Goal: Task Accomplishment & Management: Manage account settings

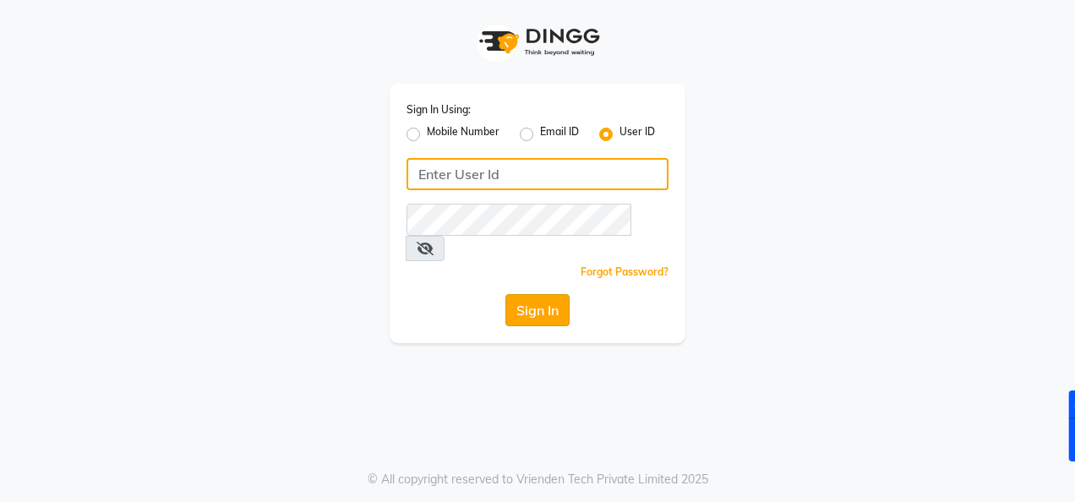
type input "akibasalon"
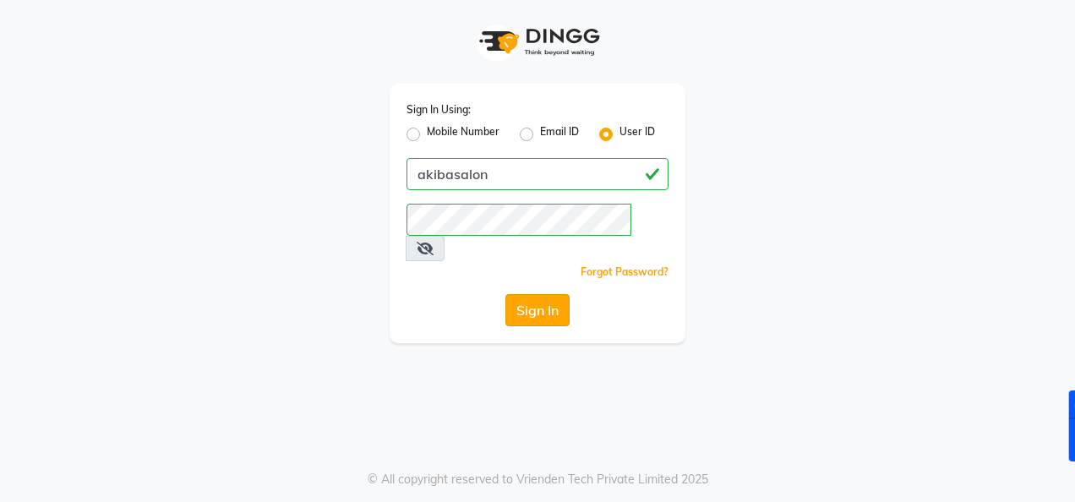
click at [524, 294] on button "Sign In" at bounding box center [537, 310] width 64 height 32
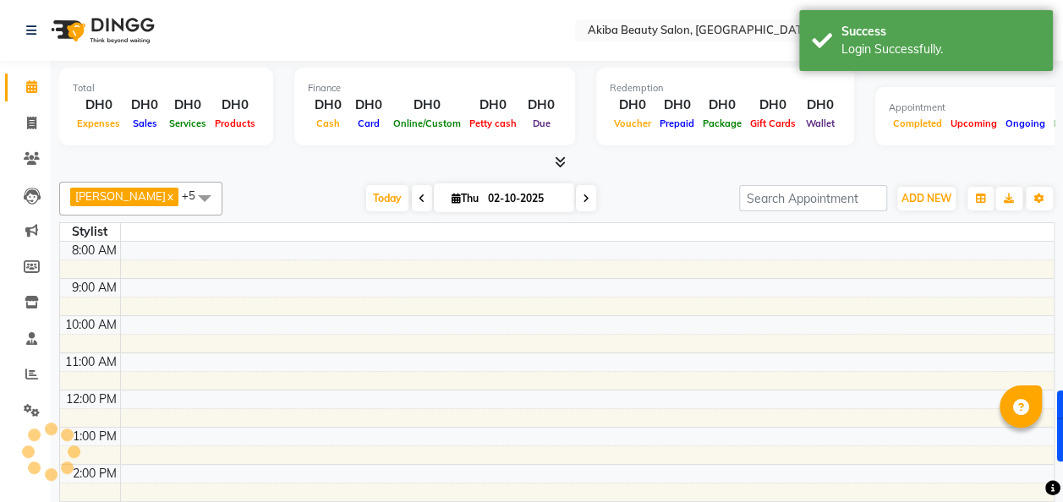
select select "en"
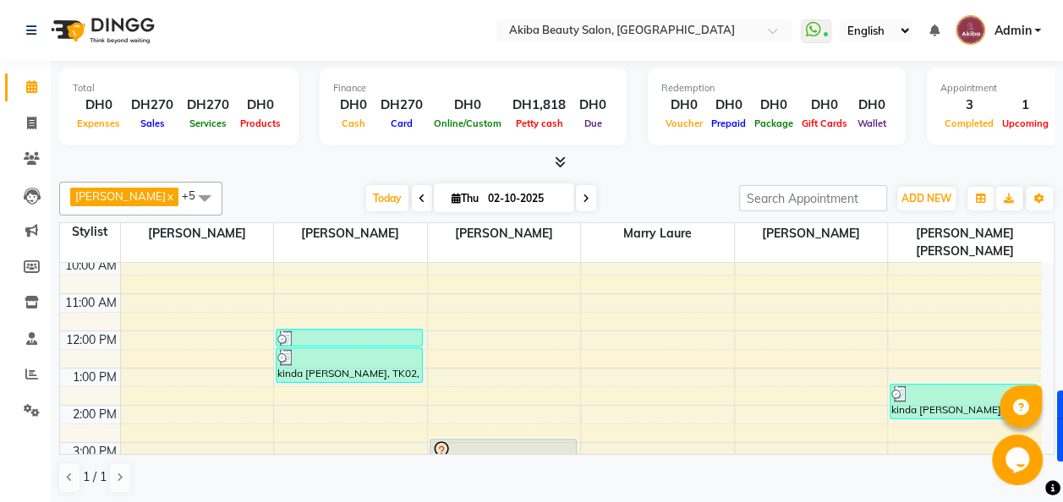
scroll to position [91, 0]
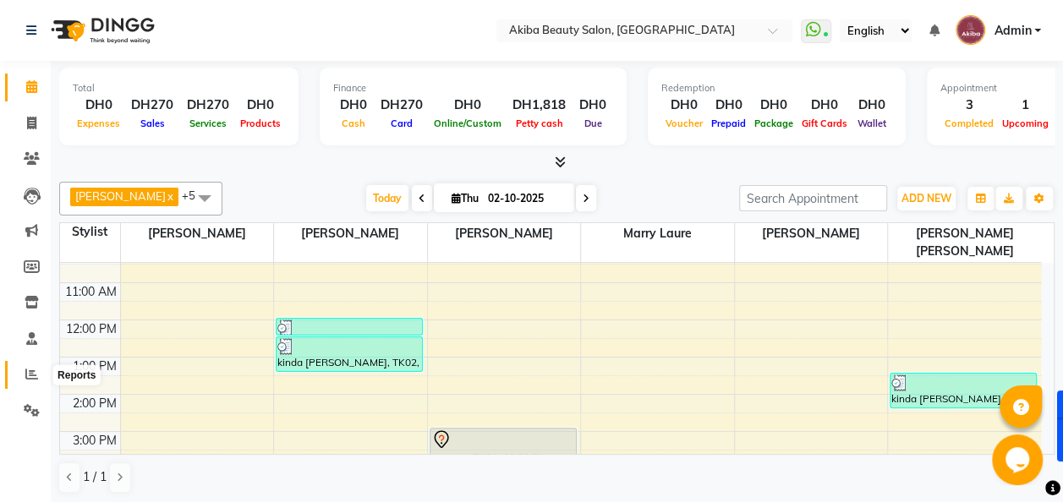
click at [33, 374] on icon at bounding box center [31, 374] width 13 height 13
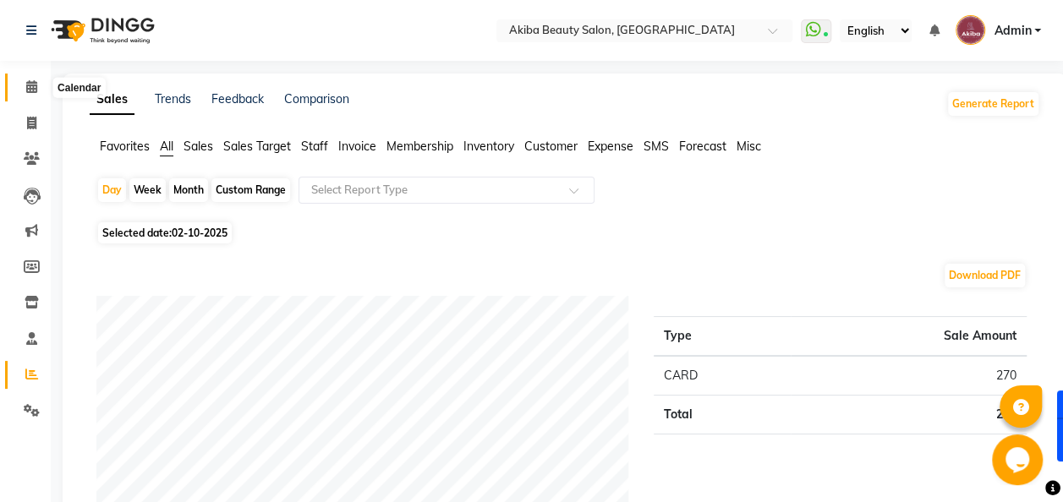
click at [37, 90] on span at bounding box center [32, 87] width 30 height 19
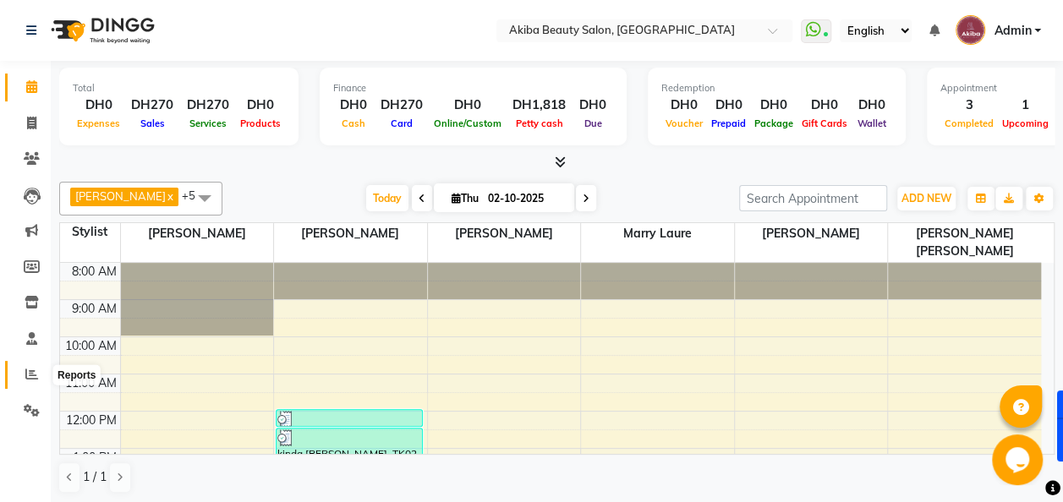
click at [36, 370] on icon at bounding box center [31, 374] width 13 height 13
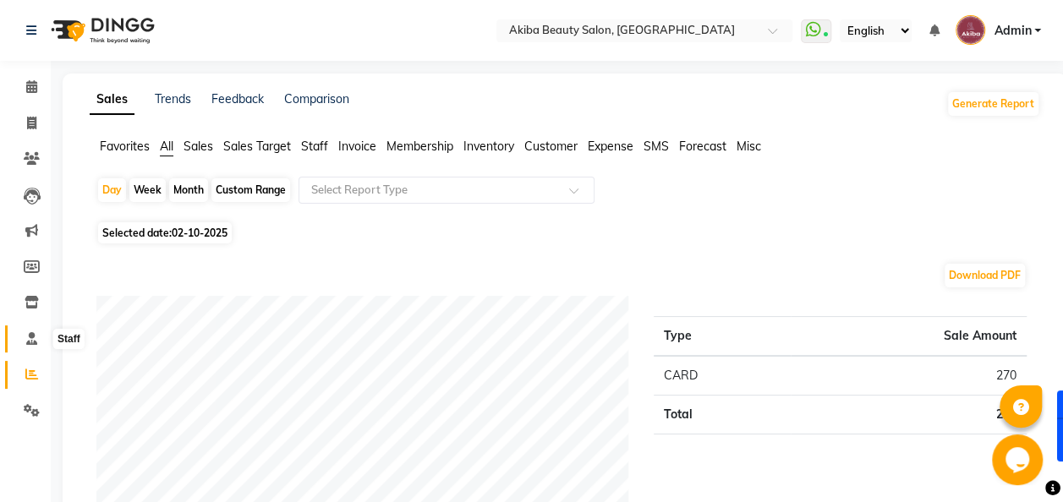
click at [30, 347] on span at bounding box center [32, 339] width 30 height 19
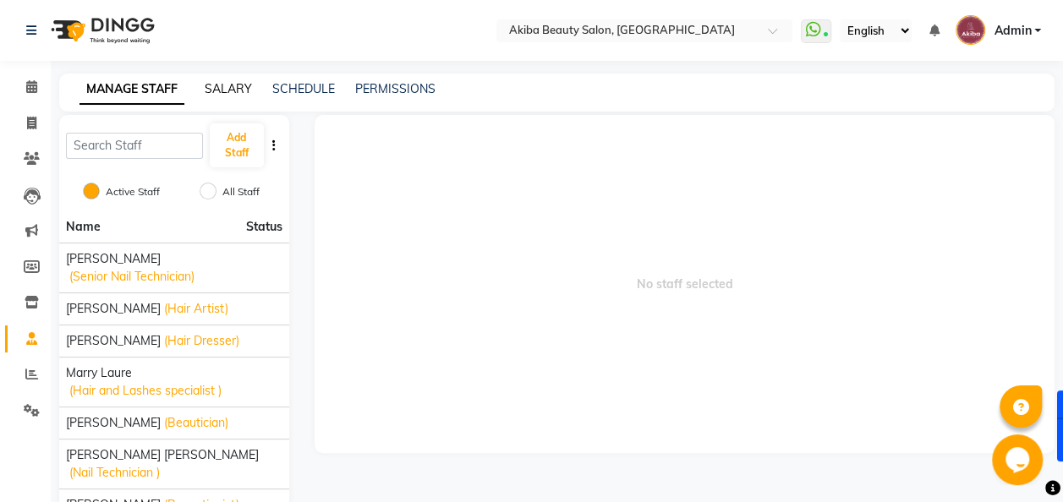
click at [226, 90] on link "SALARY" at bounding box center [228, 88] width 47 height 15
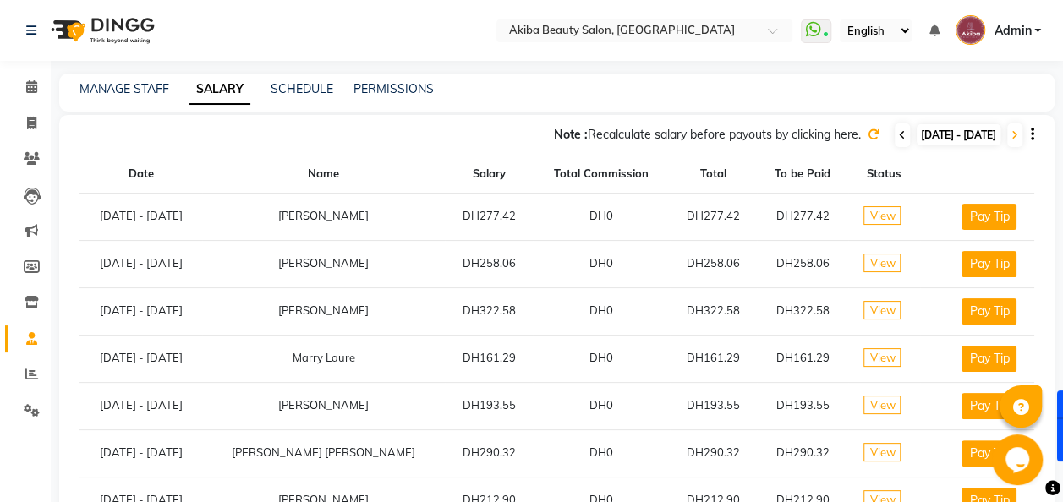
click at [894, 134] on span at bounding box center [901, 135] width 15 height 24
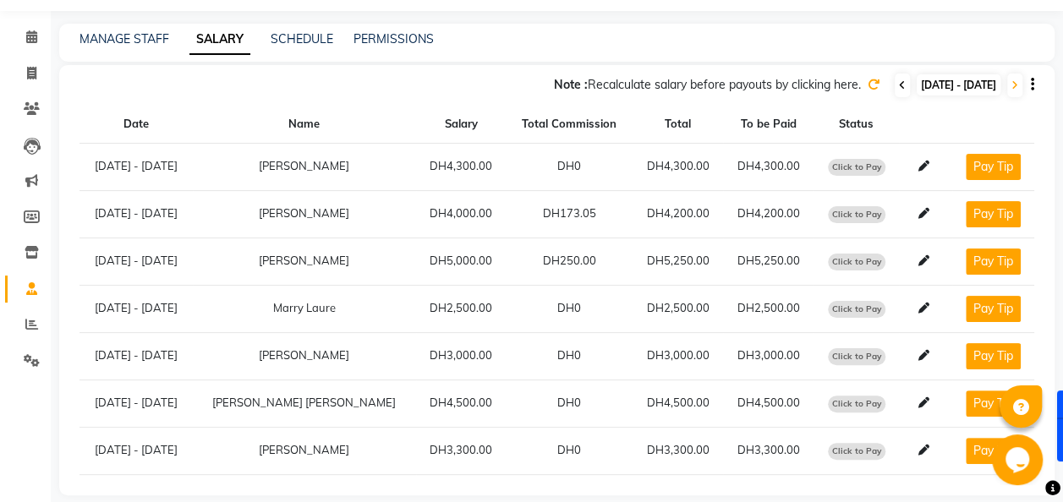
scroll to position [62, 0]
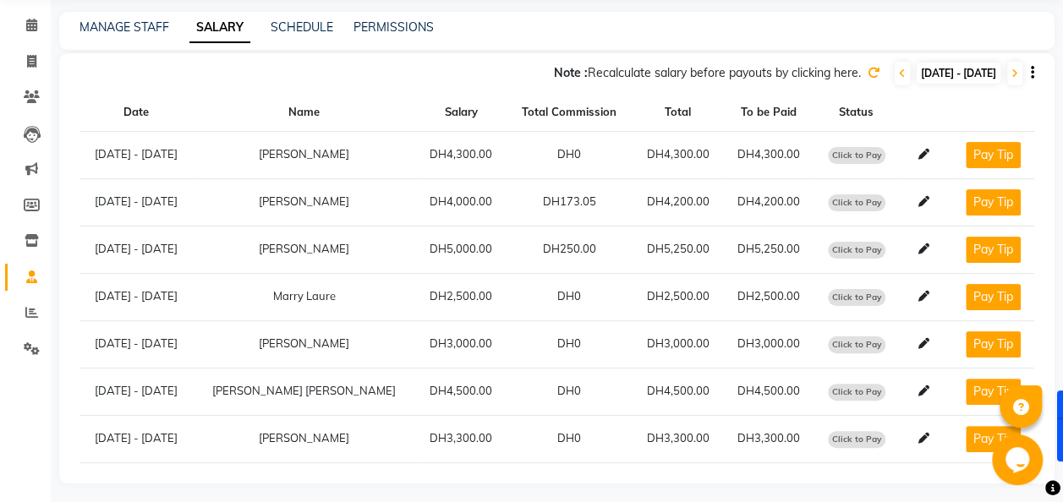
drag, startPoint x: 857, startPoint y: 134, endPoint x: 792, endPoint y: 215, distance: 104.0
click at [792, 215] on tbody "[DATE] - [DATE] [PERSON_NAME] DH4,300.00 DH0 DH4,300.00 DH4,300.00 Click to Pay…" at bounding box center [556, 296] width 954 height 331
click at [923, 338] on icon at bounding box center [923, 343] width 11 height 11
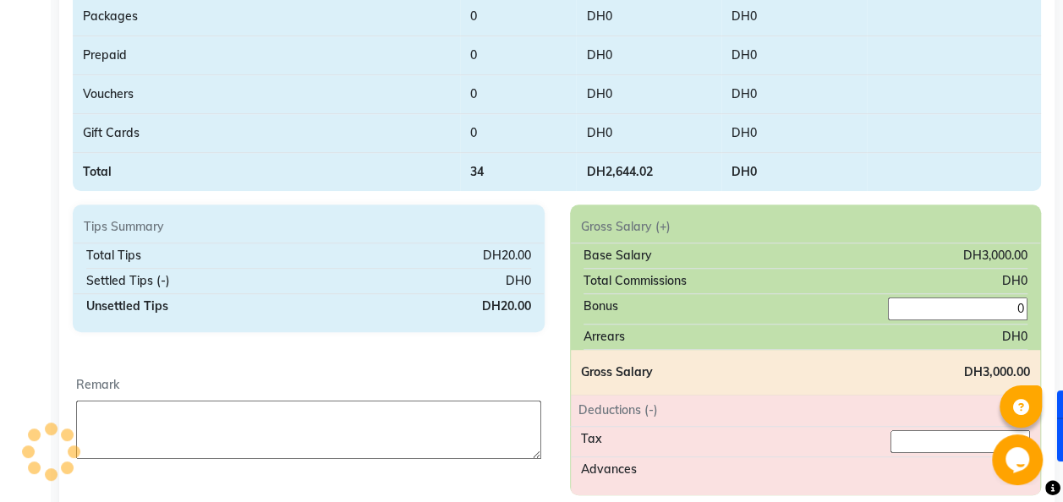
scroll to position [442, 0]
click at [930, 298] on input "0" at bounding box center [957, 308] width 139 height 23
type input "18"
click at [957, 91] on td at bounding box center [953, 93] width 174 height 39
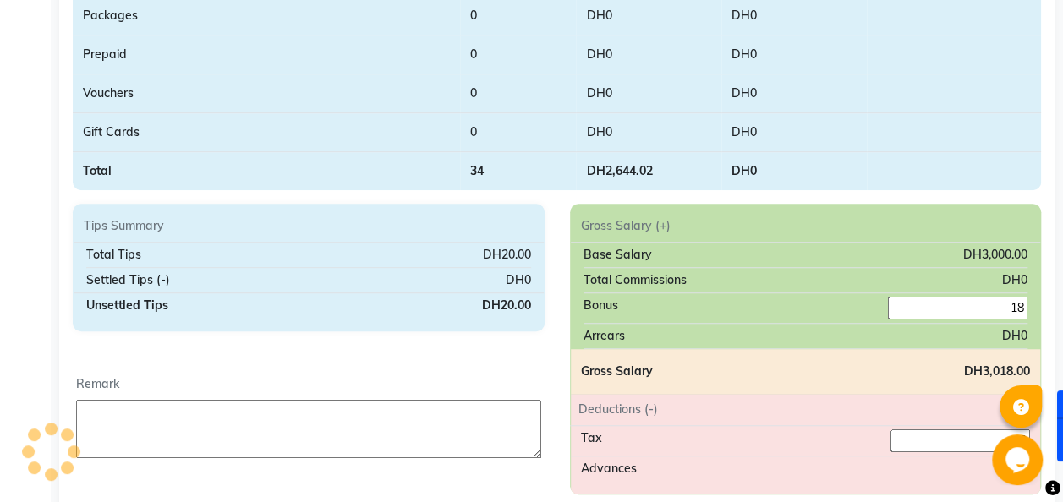
click at [783, 362] on div "Gross Salary DH3,018.00" at bounding box center [806, 371] width 470 height 45
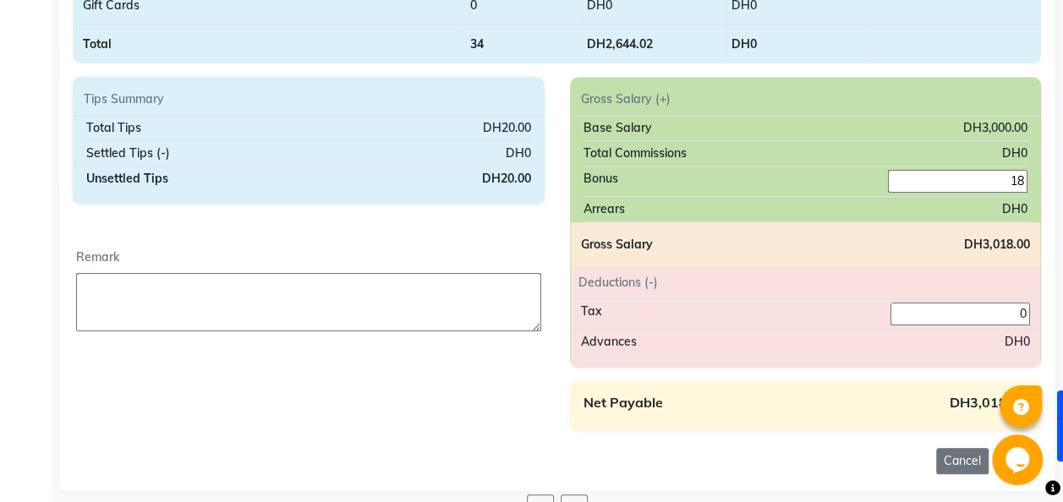
scroll to position [607, 0]
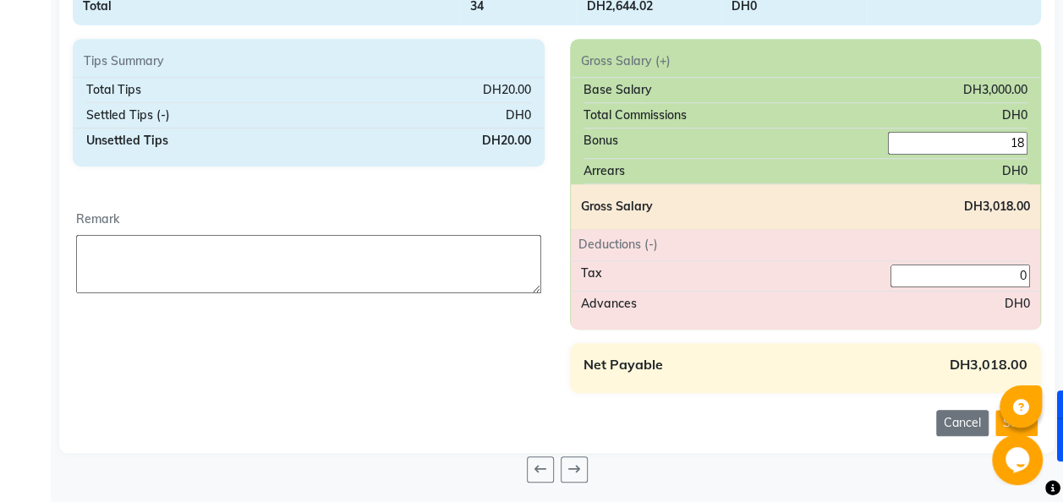
click at [1005, 421] on div at bounding box center [1020, 406] width 42 height 42
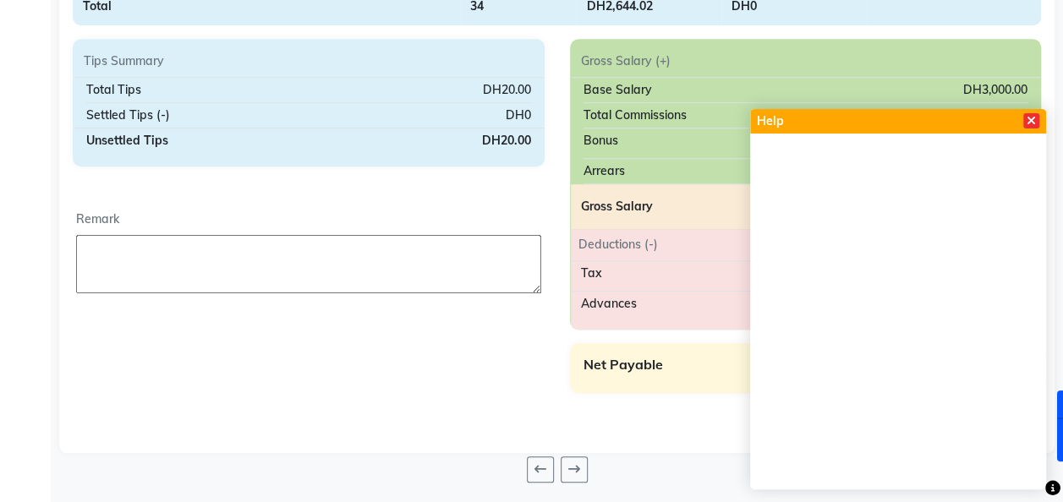
click at [1030, 123] on icon at bounding box center [1030, 121] width 9 height 12
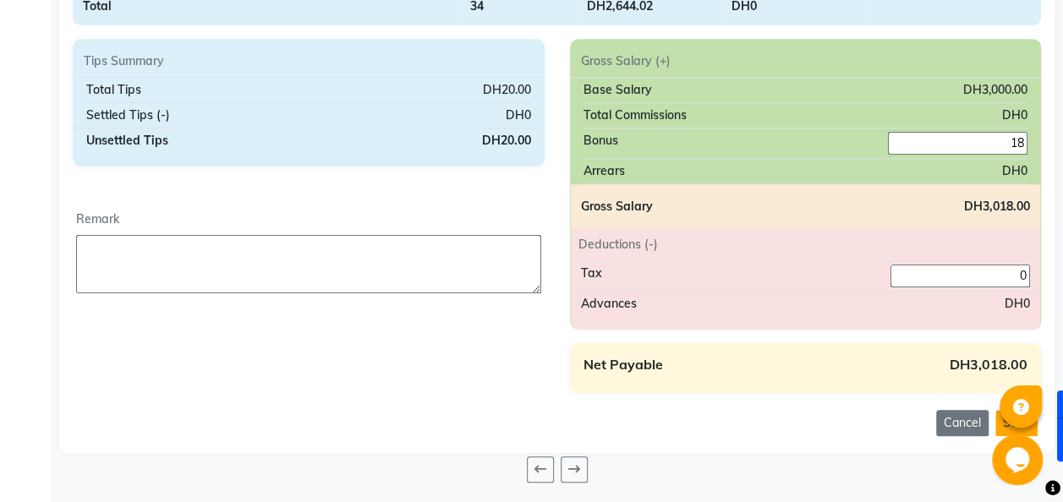
click at [997, 424] on button "Save" at bounding box center [1016, 423] width 42 height 26
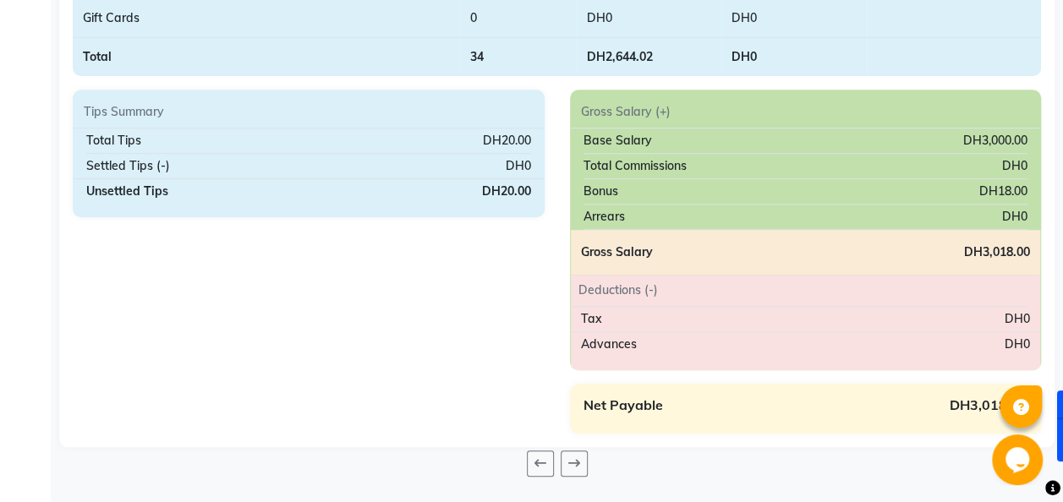
scroll to position [550, 0]
